Goal: Task Accomplishment & Management: Complete application form

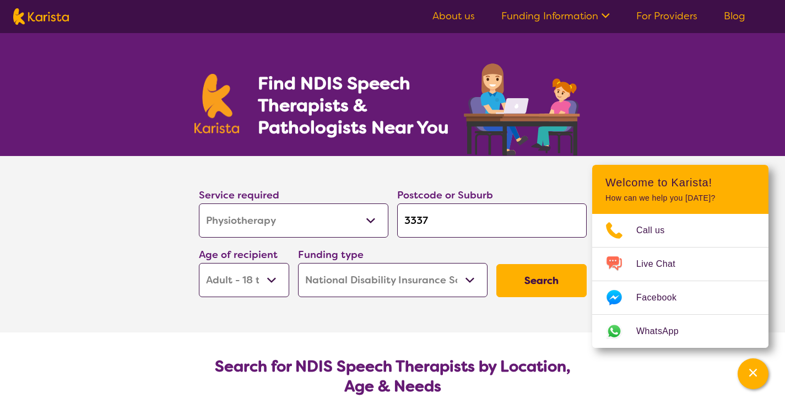
select select "Physiotherapy"
select select "AD"
select select "NDIS"
select select "Physiotherapy"
select select "AD"
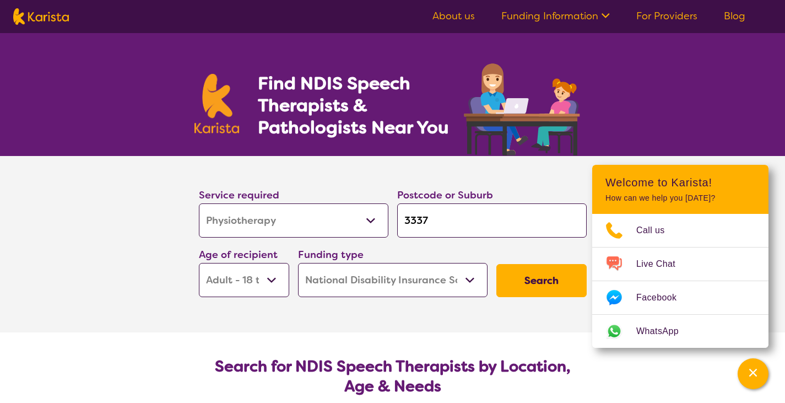
select select "NDIS"
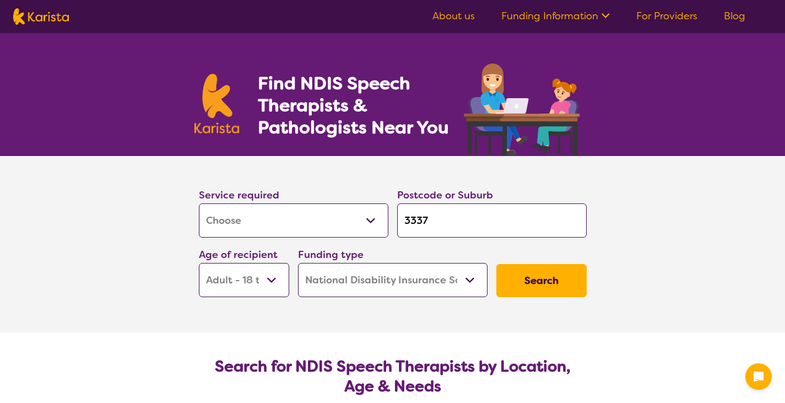
select select "[MEDICAL_DATA]"
select select "AD"
select select "NDIS"
select select "[MEDICAL_DATA]"
select select "AD"
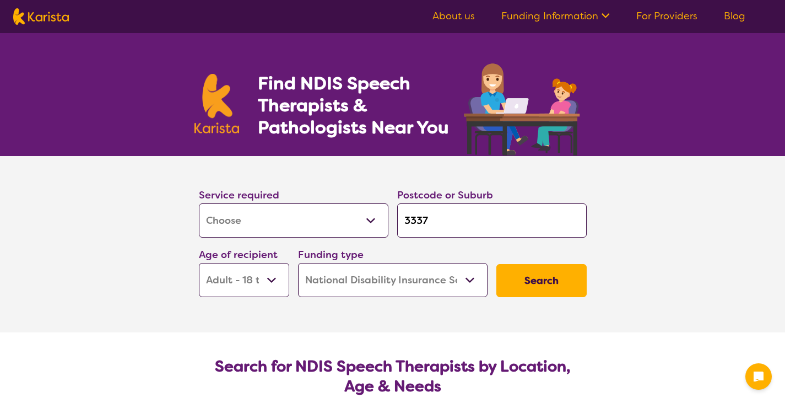
select select "NDIS"
drag, startPoint x: 0, startPoint y: 0, endPoint x: 350, endPoint y: 217, distance: 411.8
click at [350, 217] on select "Allied Health Assistant Assessment ([MEDICAL_DATA] or [MEDICAL_DATA]) Behaviour…" at bounding box center [293, 220] width 189 height 34
select select "Physiotherapy"
click at [199, 203] on select "Allied Health Assistant Assessment ([MEDICAL_DATA] or [MEDICAL_DATA]) Behaviour…" at bounding box center [293, 220] width 189 height 34
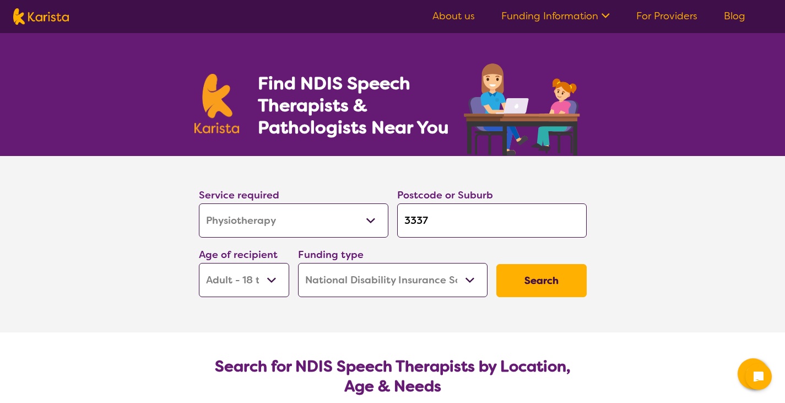
select select "Physiotherapy"
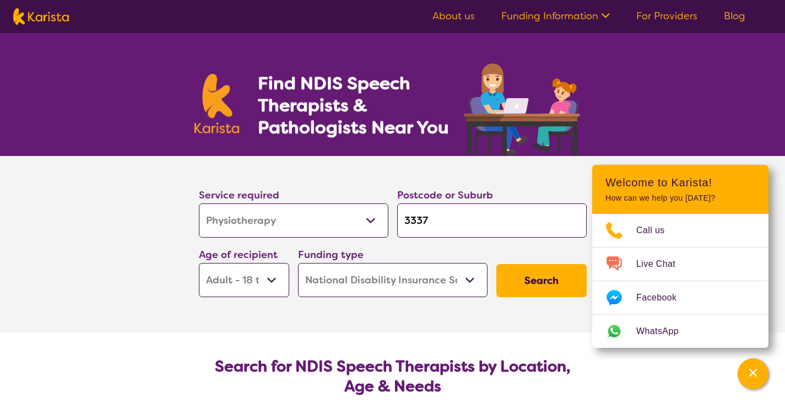
drag, startPoint x: 488, startPoint y: 219, endPoint x: 242, endPoint y: 213, distance: 246.8
click at [242, 213] on div "Service required Allied Health Assistant Assessment ([MEDICAL_DATA] or [MEDICAL…" at bounding box center [392, 241] width 396 height 119
type input "k"
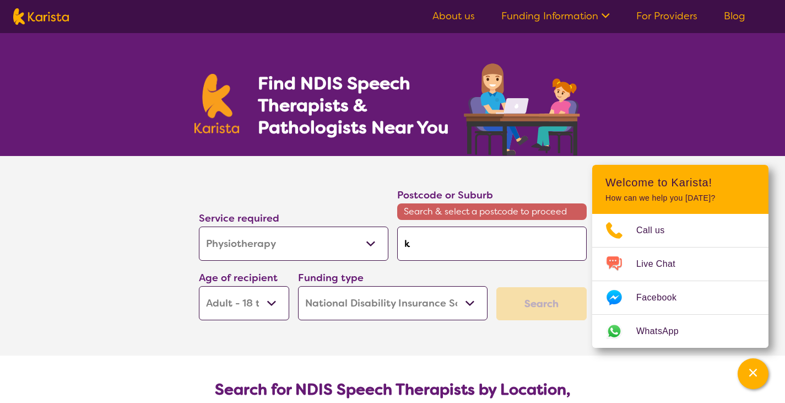
type input "ku"
type input "kur"
type input "[MEDICAL_DATA]"
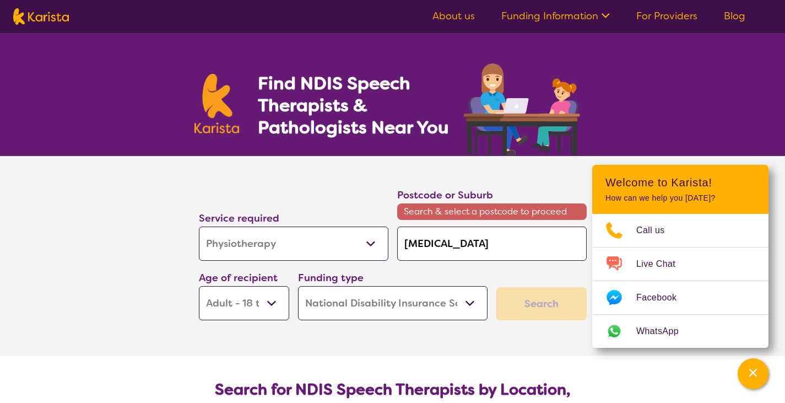
type input "[MEDICAL_DATA]"
type input "kurun"
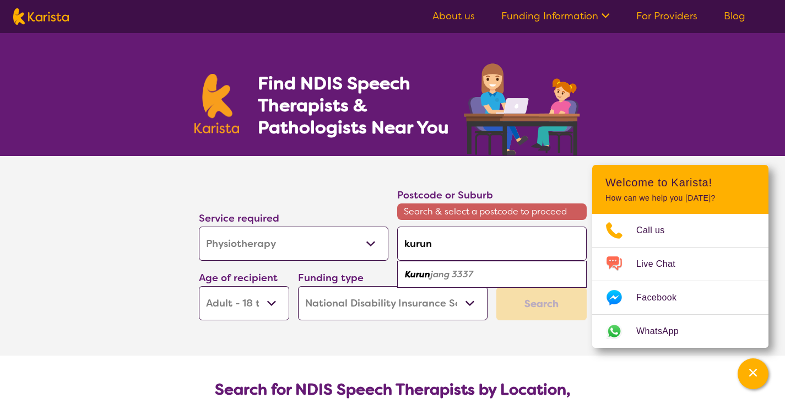
type input "kurunj"
type input "kurunja"
type input "kurunjan"
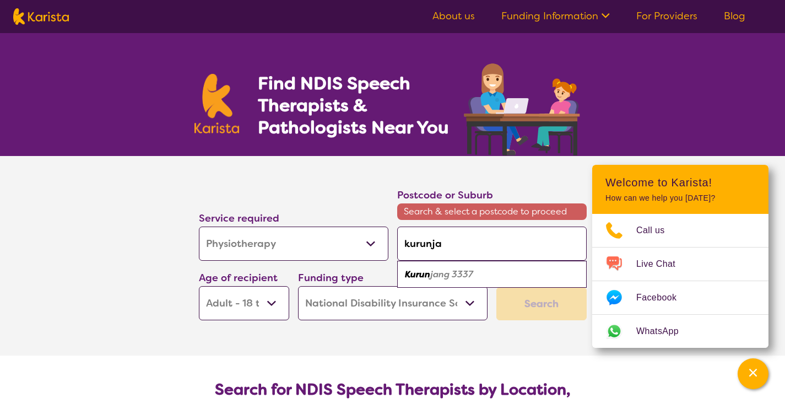
type input "kurunjan"
type input "kurunjang"
click at [458, 277] on em "3337" at bounding box center [459, 274] width 21 height 12
type input "3337"
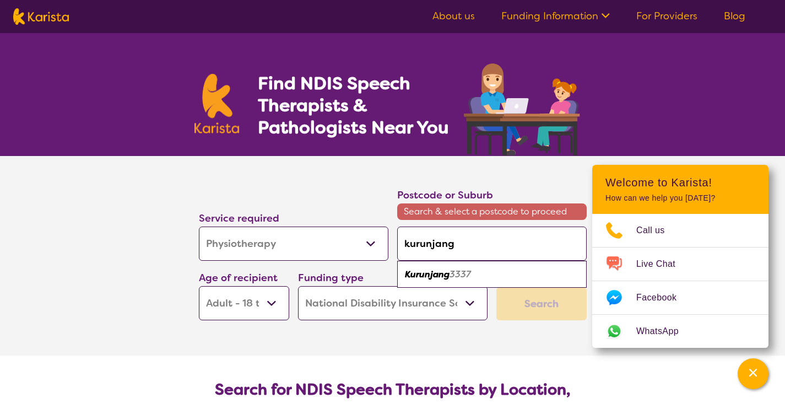
type input "3337"
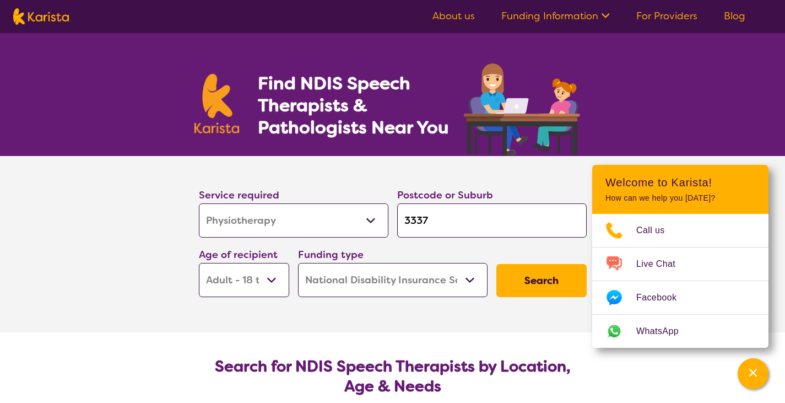
click at [531, 284] on button "Search" at bounding box center [541, 280] width 90 height 33
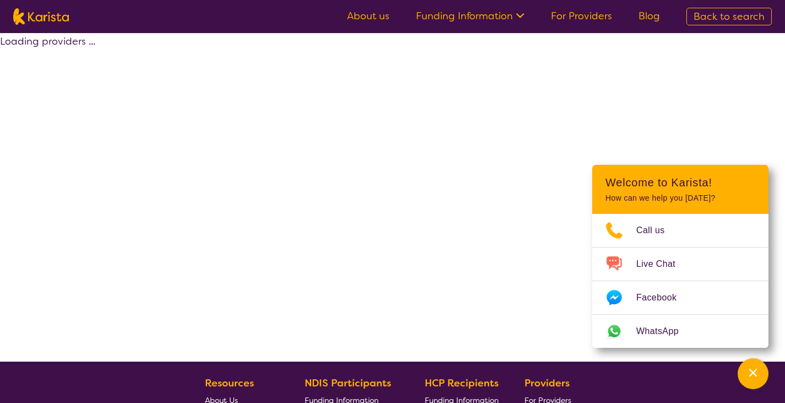
select select "by_score"
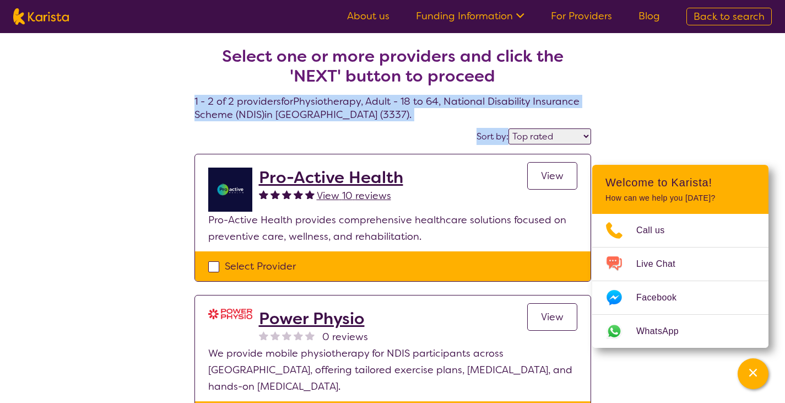
drag, startPoint x: 784, startPoint y: 81, endPoint x: 790, endPoint y: 139, distance: 58.2
click at [784, 139] on html "About us Funding Information NDIS - National Disability Insurance Scheme HCP - …" at bounding box center [392, 368] width 785 height 736
click at [672, 96] on div "Select one or more providers and click the 'NEXT' button to proceed 1 - 2 of 2 …" at bounding box center [392, 252] width 785 height 438
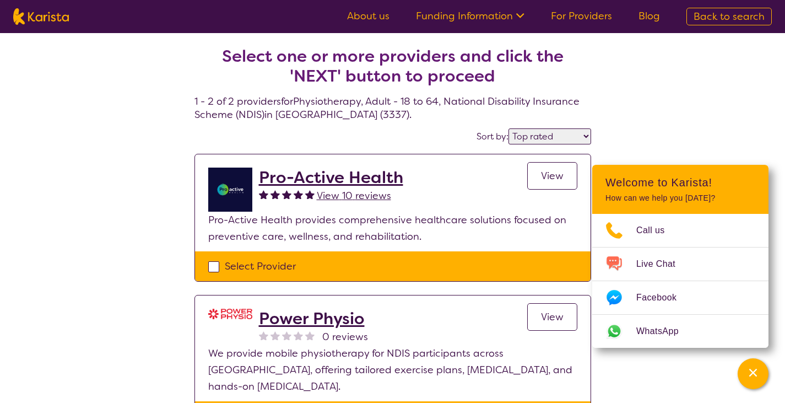
click at [215, 260] on div "Select Provider" at bounding box center [392, 266] width 369 height 17
checkbox input "true"
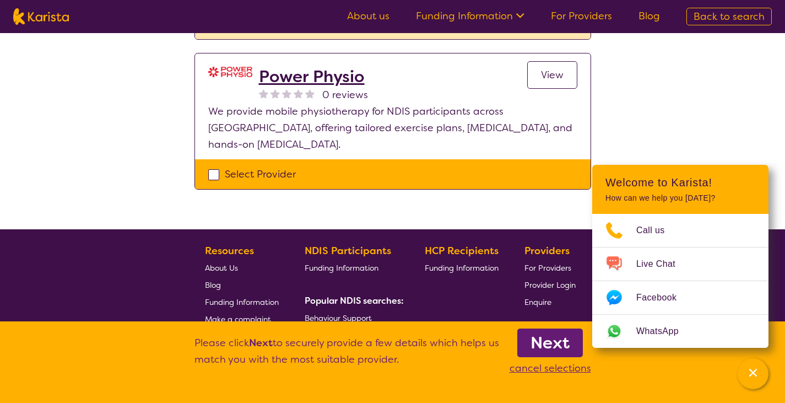
scroll to position [244, 0]
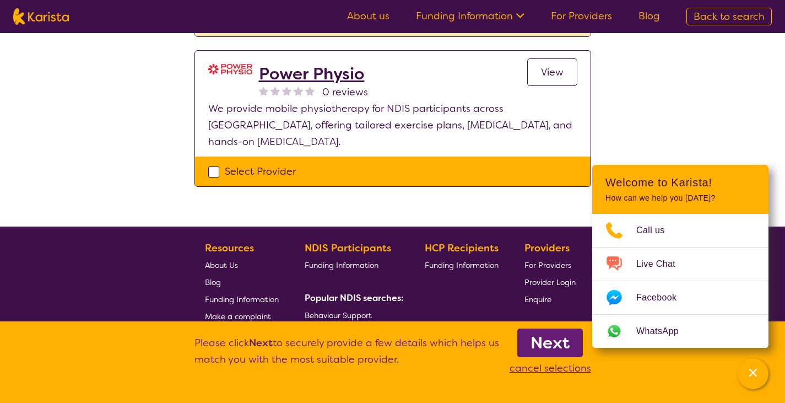
click at [217, 163] on div "Select Provider" at bounding box center [392, 171] width 369 height 17
checkbox input "true"
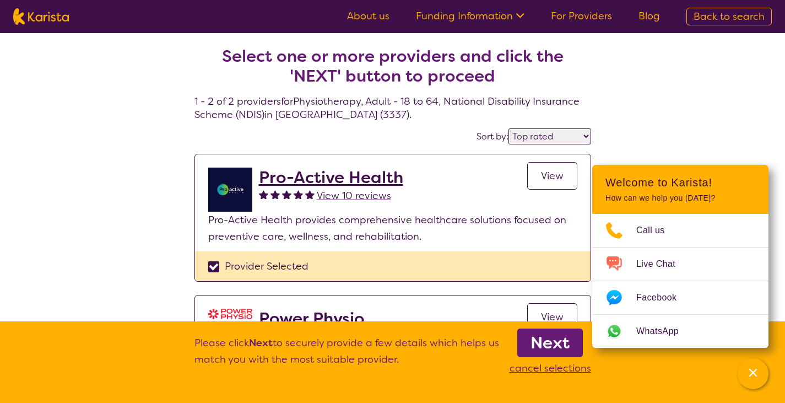
click at [546, 343] on b "Next" at bounding box center [549, 342] width 39 height 22
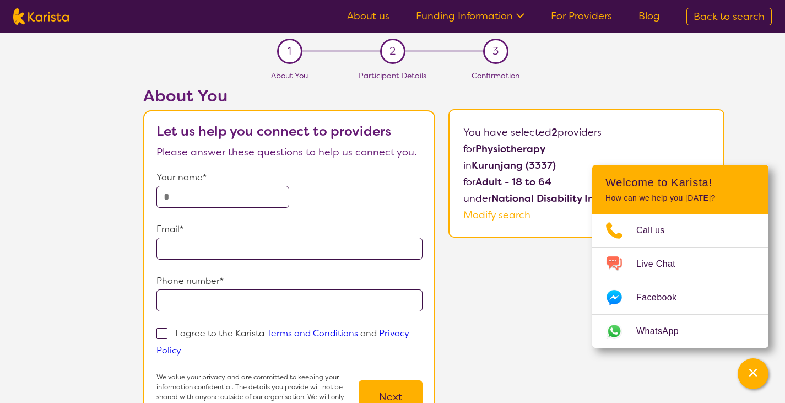
click at [278, 171] on p "Your name*" at bounding box center [289, 177] width 267 height 17
click at [263, 199] on input "text" at bounding box center [222, 197] width 133 height 22
type input "**********"
click at [230, 288] on p "Phone number*" at bounding box center [289, 281] width 267 height 17
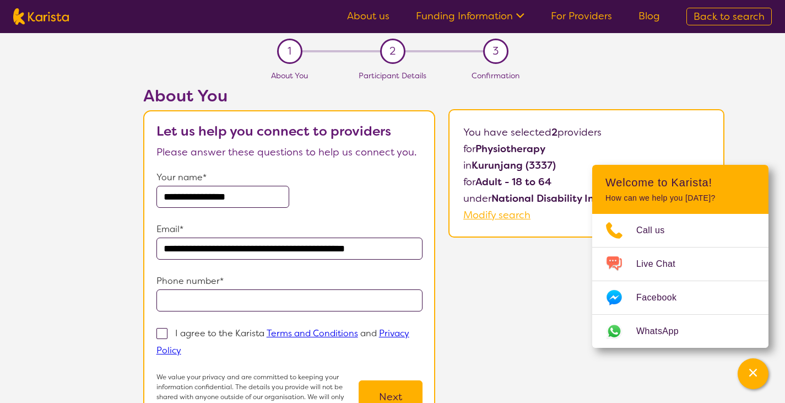
click at [230, 288] on p "Phone number*" at bounding box center [289, 281] width 267 height 17
click at [245, 301] on input "tel" at bounding box center [289, 300] width 267 height 22
type input "**********"
click at [161, 337] on span at bounding box center [161, 333] width 11 height 11
click at [181, 346] on input "I agree to the Karista Terms and Conditions and Privacy Policy" at bounding box center [184, 349] width 7 height 7
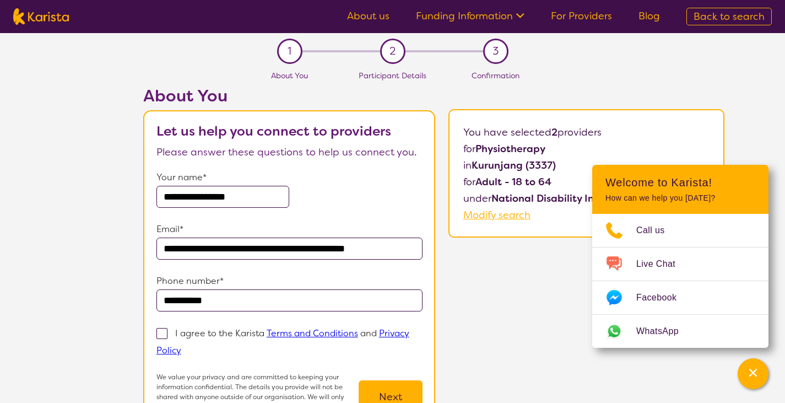
checkbox input "true"
click at [395, 391] on button "Next" at bounding box center [390, 396] width 64 height 33
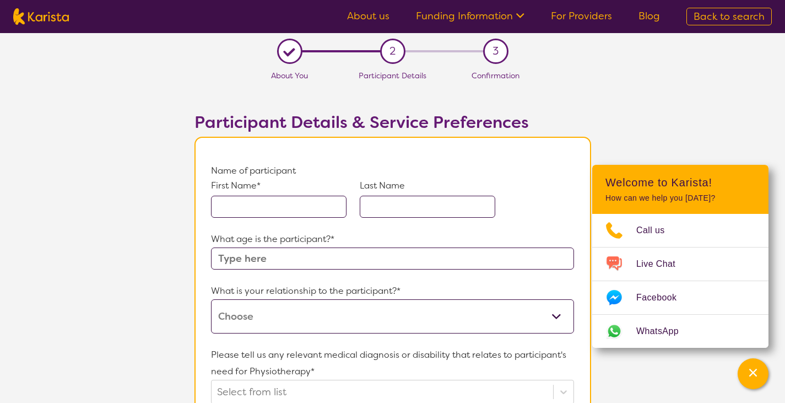
click at [308, 204] on input "text" at bounding box center [278, 206] width 135 height 22
type input "Abel0"
click at [397, 203] on input "text" at bounding box center [427, 206] width 135 height 22
type input "Fisha"
click at [291, 203] on input "Abel0" at bounding box center [278, 206] width 135 height 22
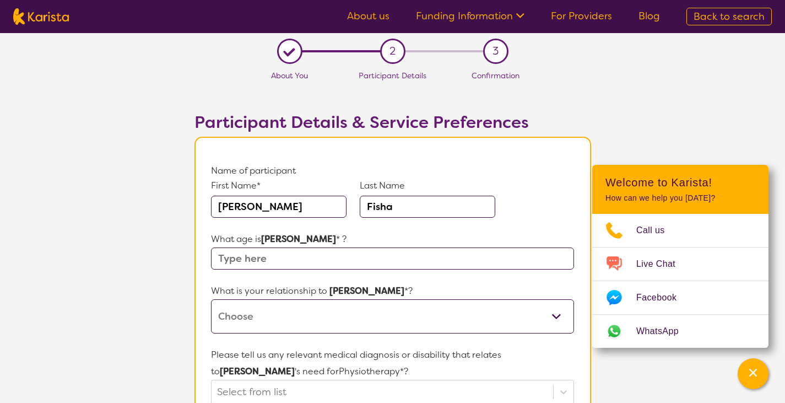
type input "[PERSON_NAME]"
click at [415, 210] on input "Fisha" at bounding box center [427, 206] width 135 height 22
type input "F"
type input "[PERSON_NAME]"
click at [323, 258] on input "text" at bounding box center [392, 258] width 362 height 22
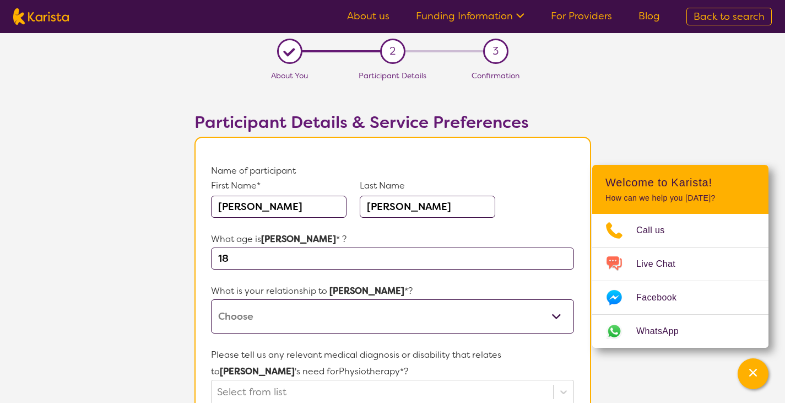
type input "18"
click at [329, 300] on select "This request is for myself I am their parent I am their child I am their spouse…" at bounding box center [392, 316] width 362 height 34
select select "I am their Support Coordinator"
click at [211, 299] on select "This request is for myself I am their parent I am their child I am their spouse…" at bounding box center [392, 316] width 362 height 34
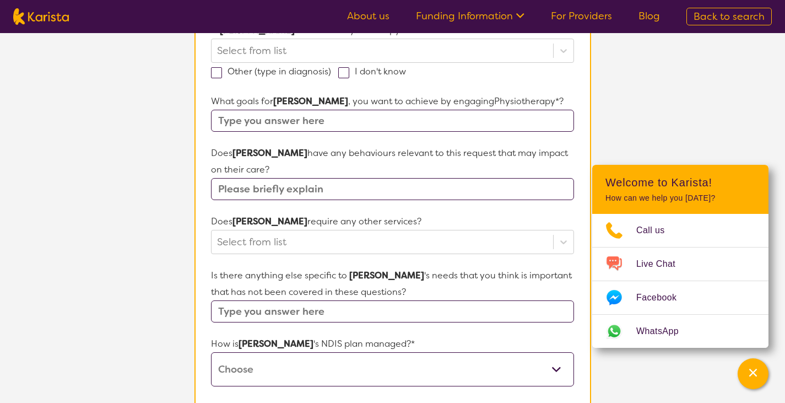
scroll to position [349, 0]
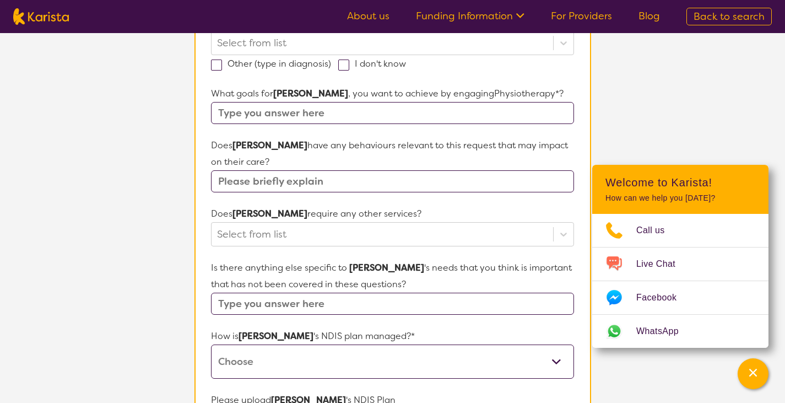
click at [369, 113] on input "text" at bounding box center [392, 113] width 362 height 22
type input "increase independence"
click at [349, 178] on input "text" at bounding box center [392, 181] width 362 height 22
type input "0"
type input "non verbal"
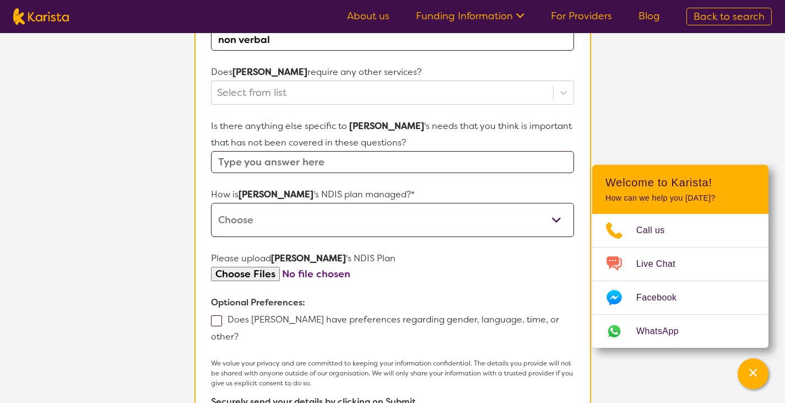
scroll to position [509, 0]
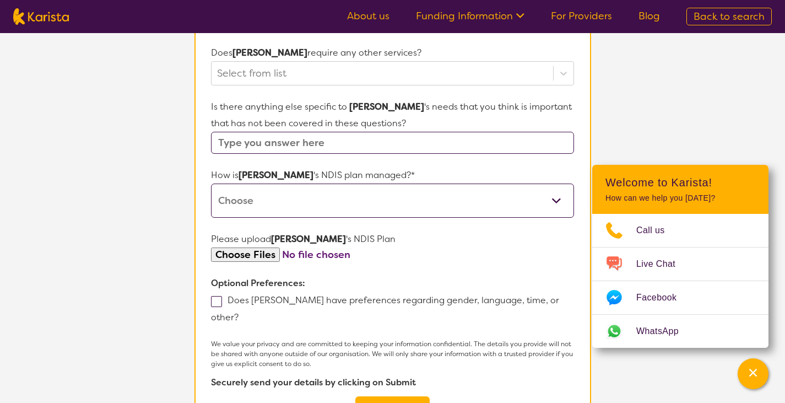
click at [328, 197] on select "Self-managed NDIS plan Managed by a registered plan management provider (not th…" at bounding box center [392, 200] width 362 height 34
select select "Plan Managed"
click at [211, 183] on select "Self-managed NDIS plan Managed by a registered plan management provider (not th…" at bounding box center [392, 200] width 362 height 34
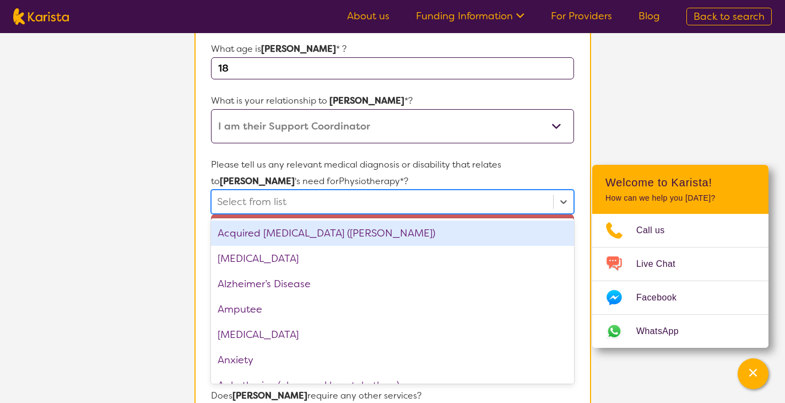
click at [289, 200] on div at bounding box center [382, 201] width 330 height 19
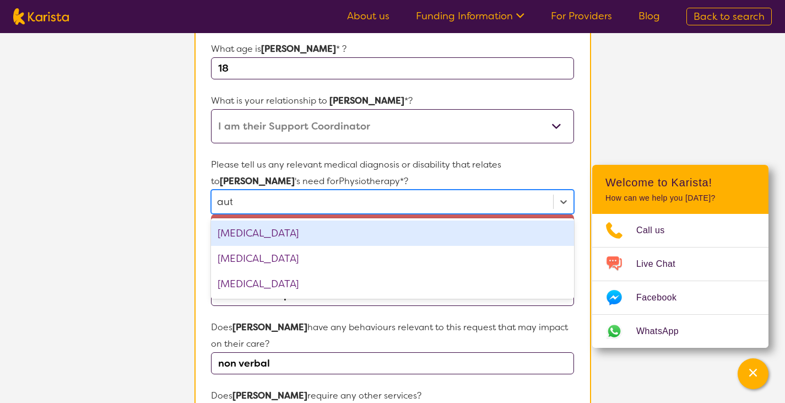
type input "[PERSON_NAME]"
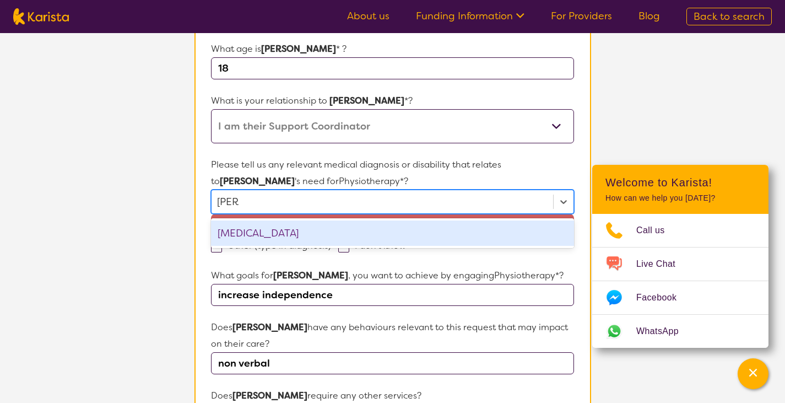
click at [274, 225] on div "[MEDICAL_DATA]" at bounding box center [392, 232] width 362 height 25
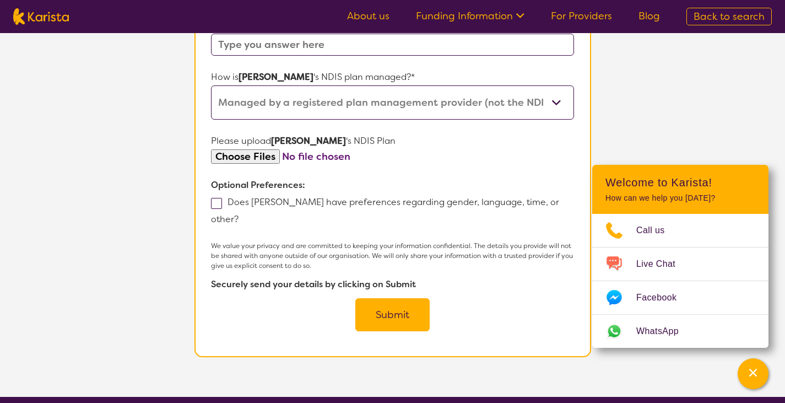
scroll to position [731, 0]
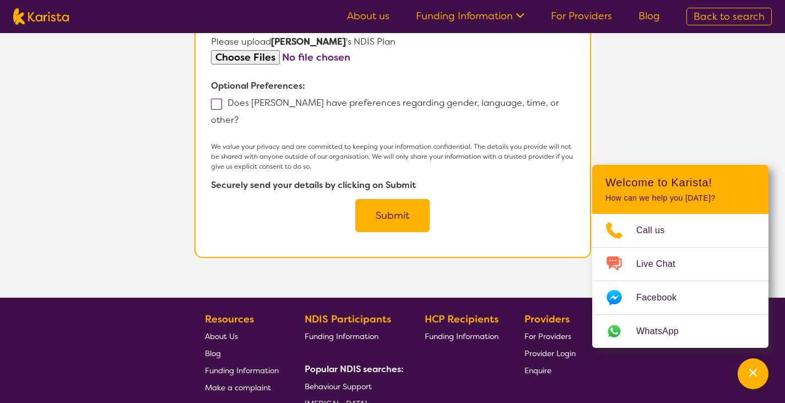
click at [410, 199] on button "Submit" at bounding box center [392, 215] width 74 height 33
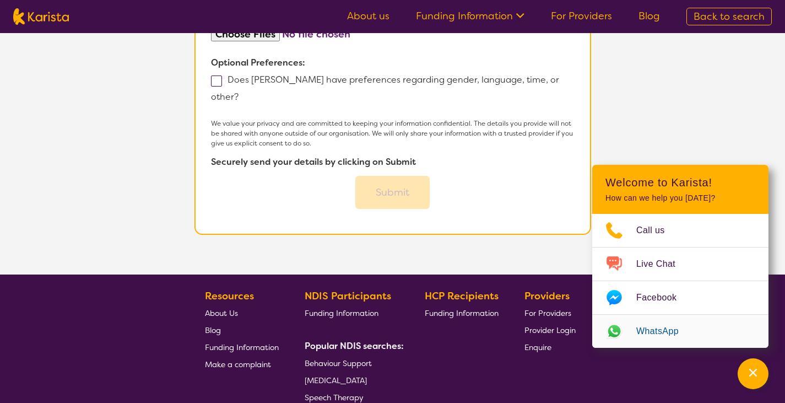
scroll to position [708, 0]
